Goal: Transaction & Acquisition: Purchase product/service

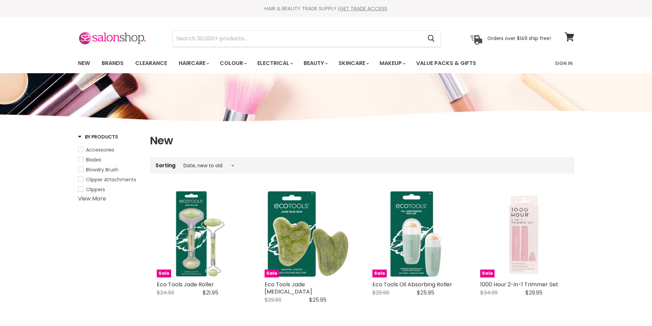
select select "created-descending"
click at [115, 60] on link "Brands" at bounding box center [112, 63] width 32 height 14
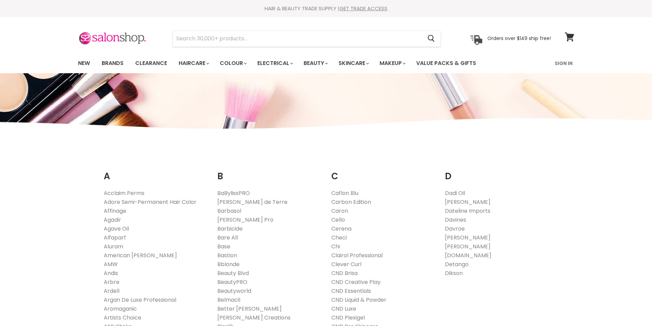
click at [454, 237] on link "[PERSON_NAME]" at bounding box center [467, 238] width 45 height 8
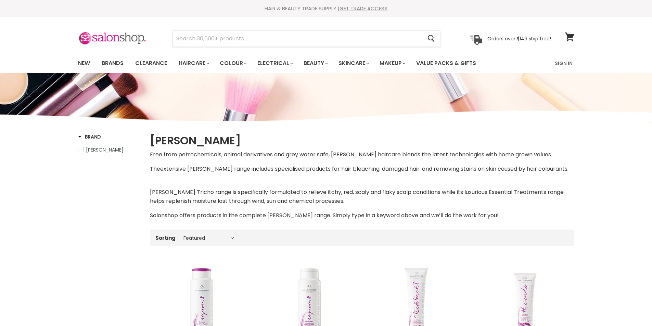
select select "manual"
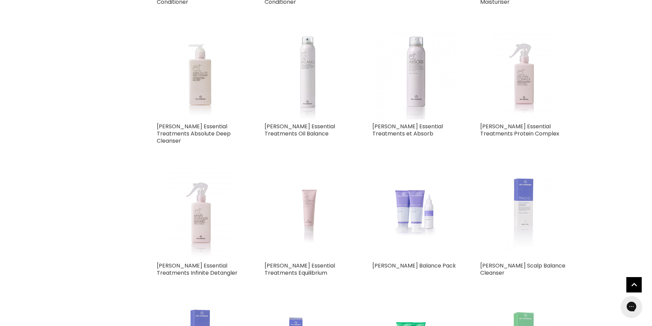
scroll to position [1163, 0]
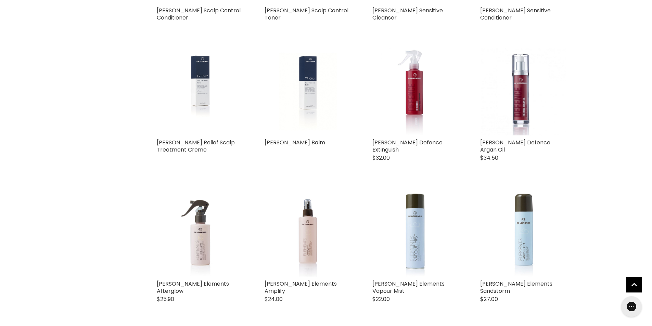
scroll to position [1642, 0]
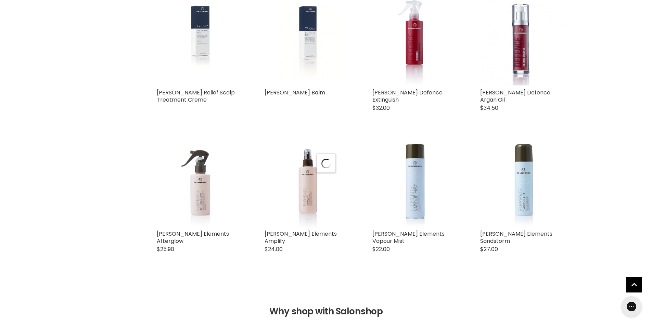
select select "manual"
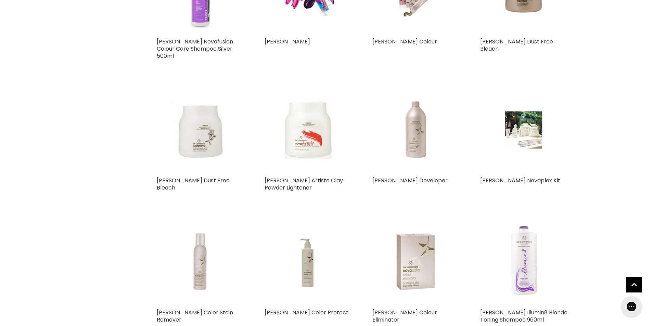
scroll to position [3284, 0]
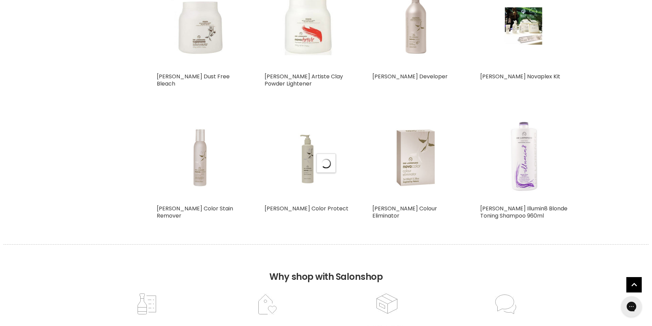
scroll to position [3420, 0]
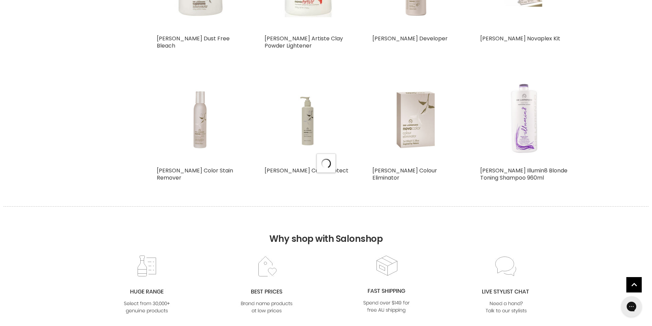
select select "manual"
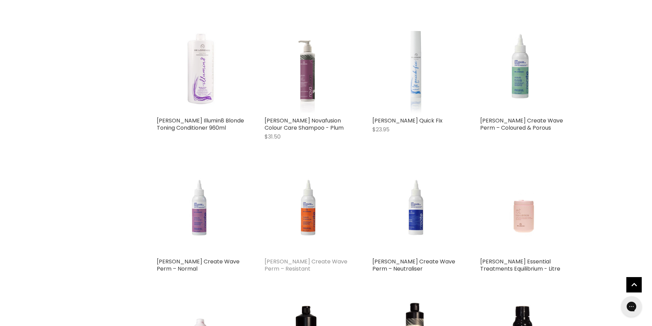
scroll to position [3694, 0]
